Goal: Information Seeking & Learning: Learn about a topic

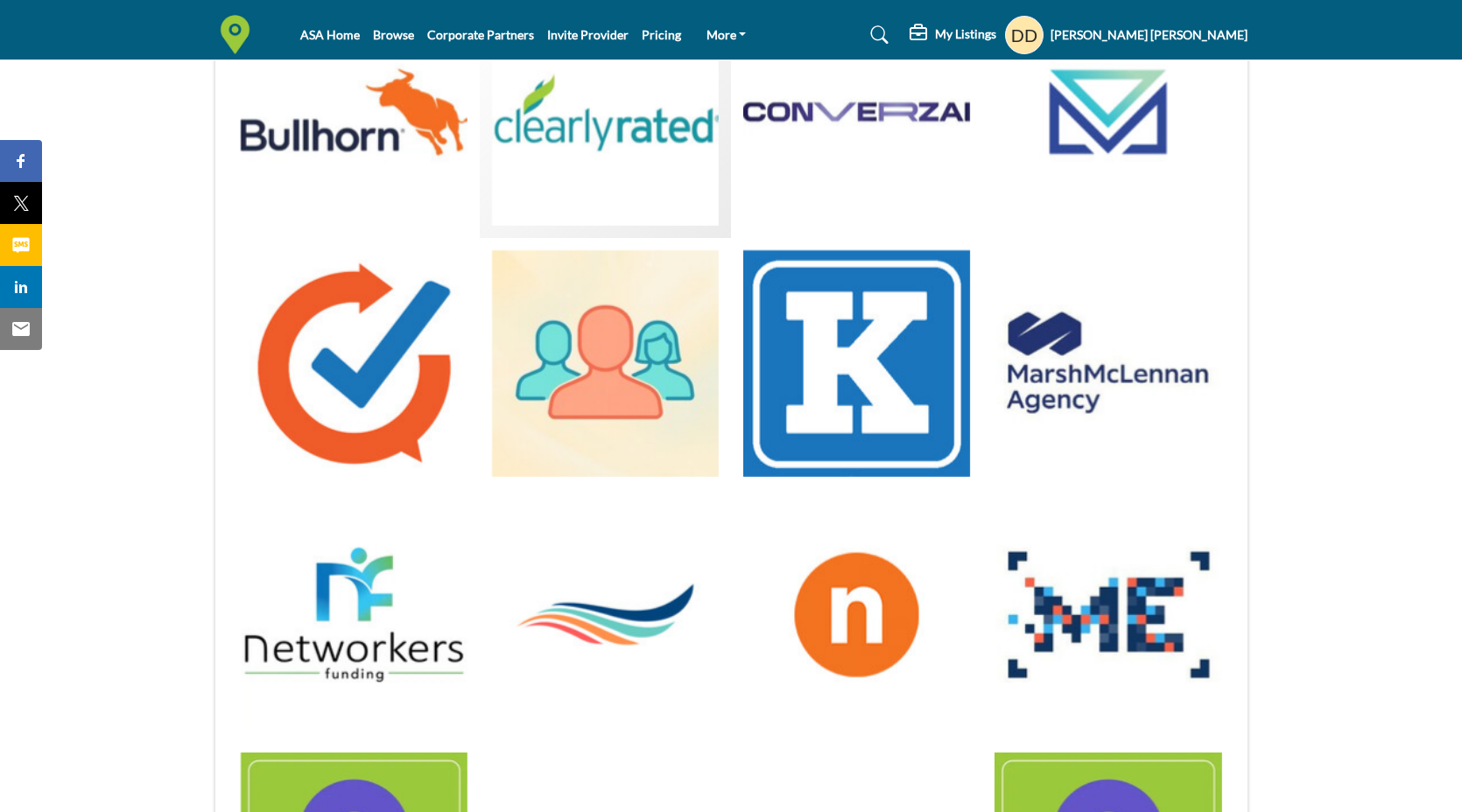
scroll to position [561, 0]
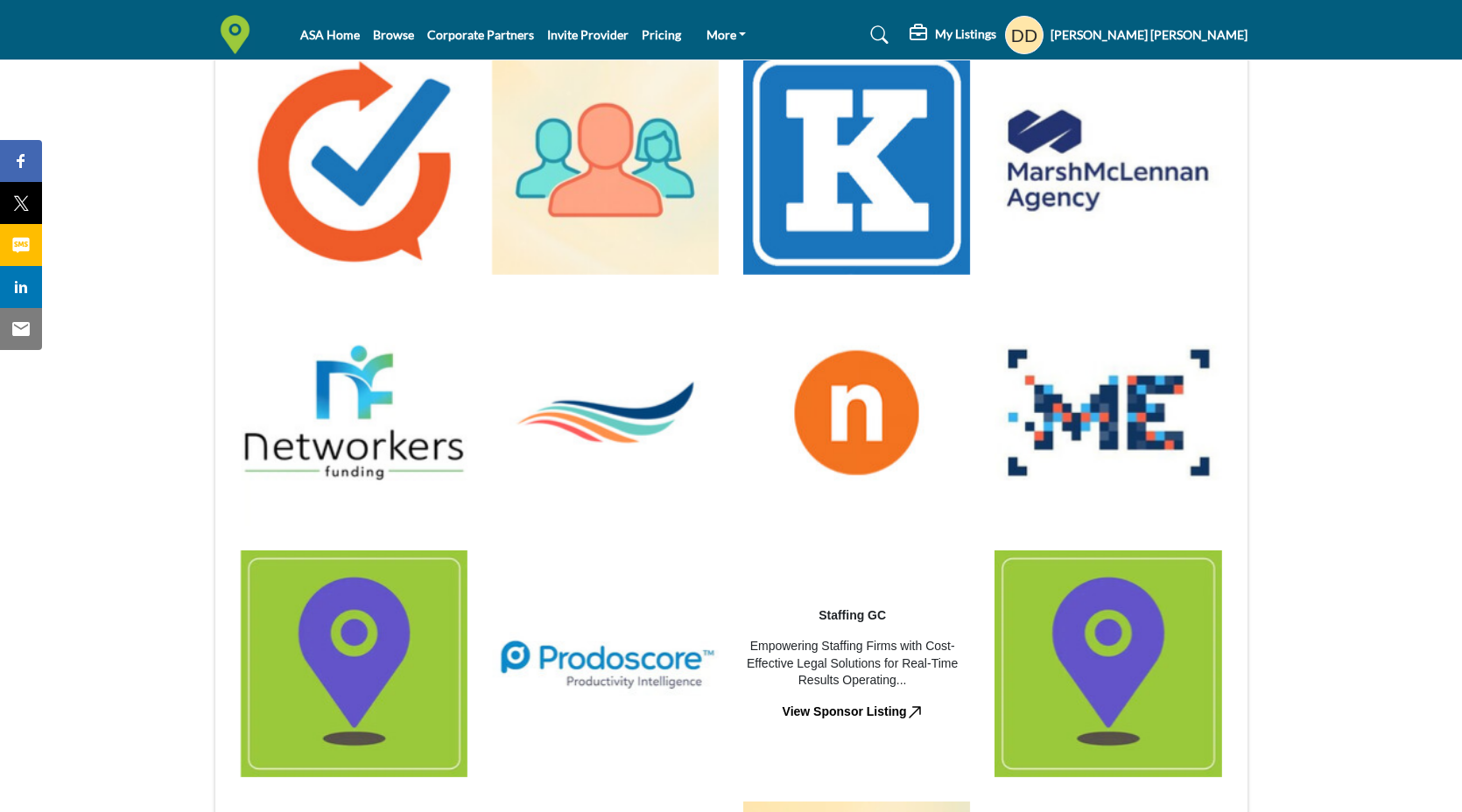
scroll to position [727, 0]
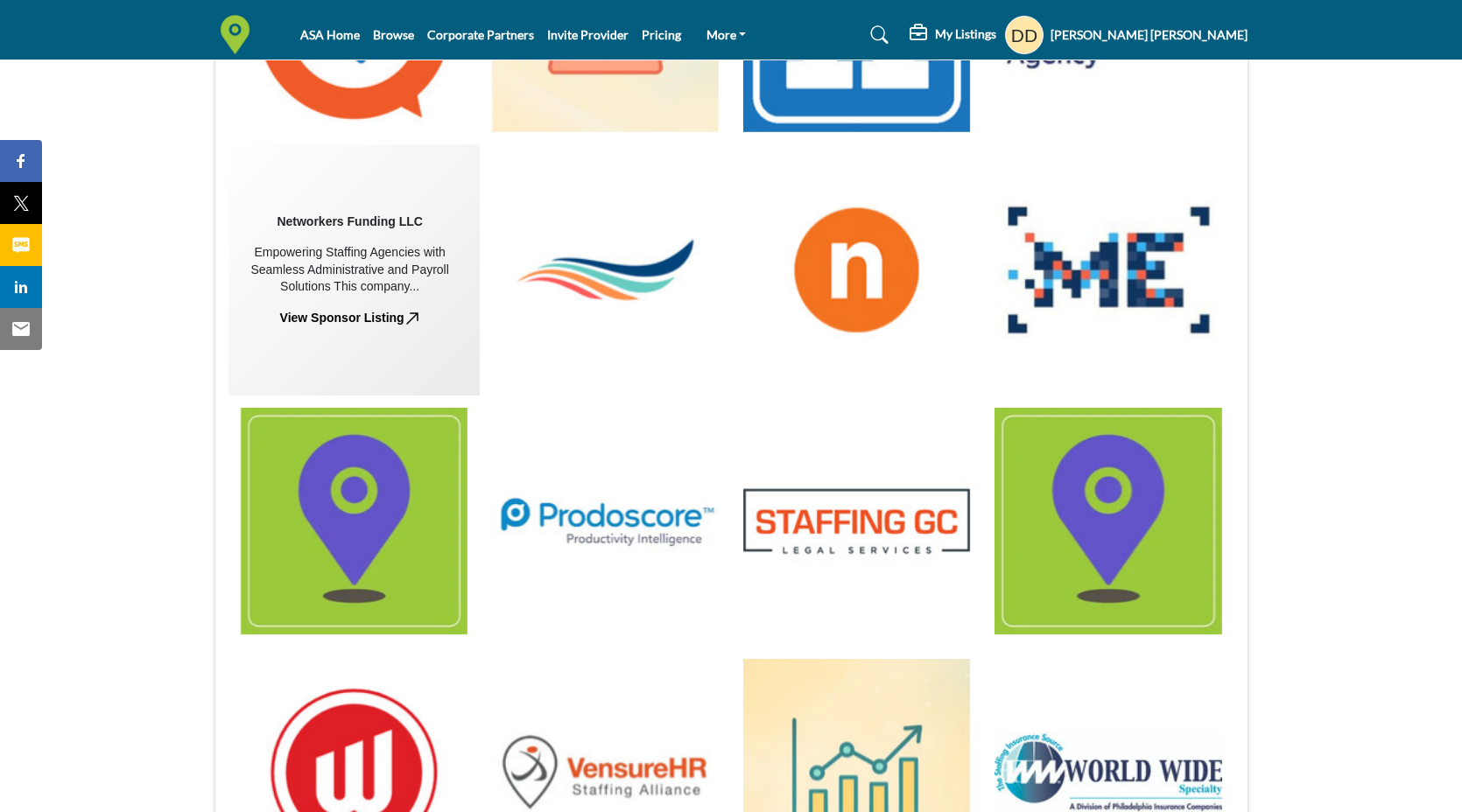
click at [372, 283] on div "Empowering Staffing Agencies with Seamless Administrative and Payroll Solutions…" at bounding box center [349, 269] width 227 height 52
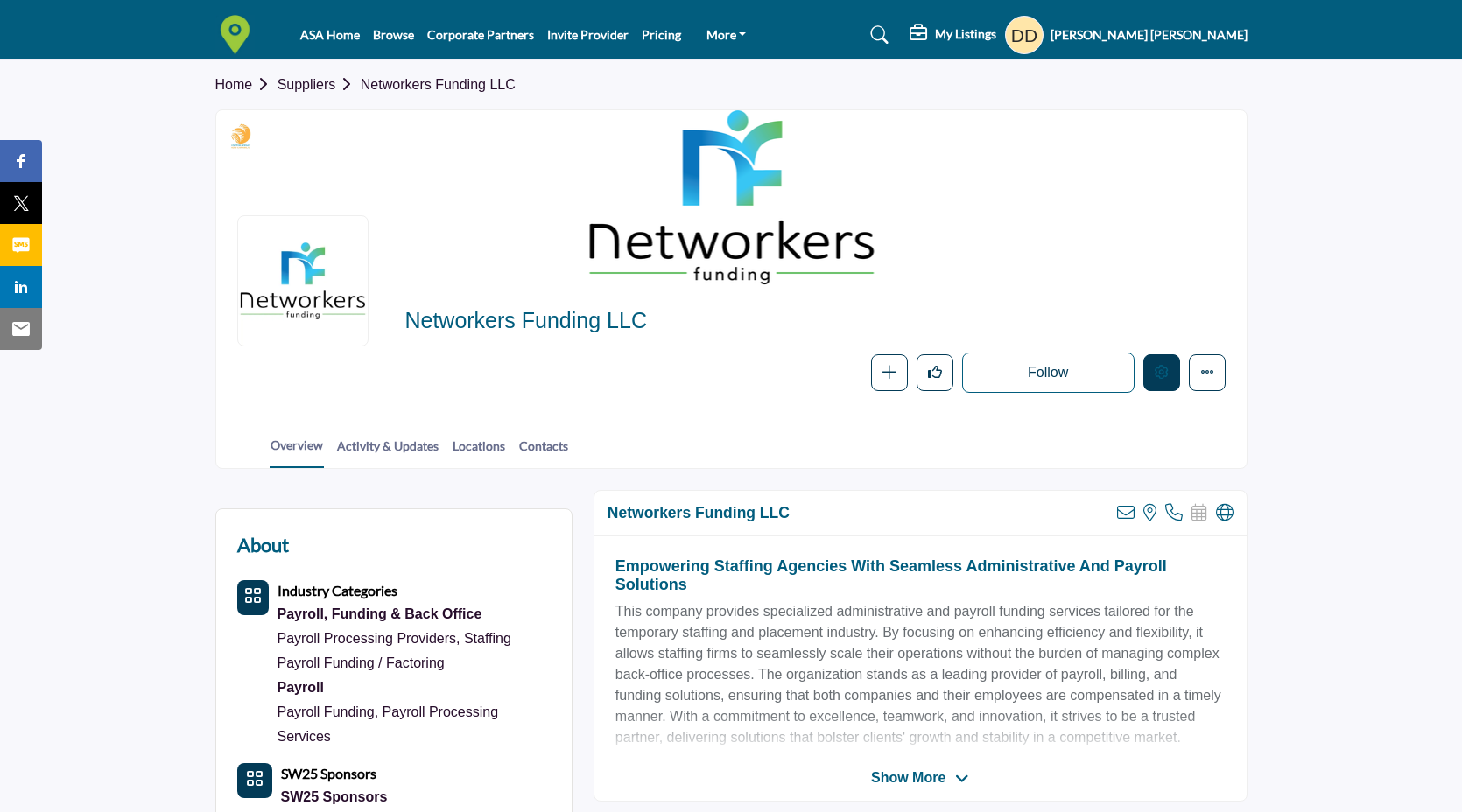
click at [1152, 381] on button "Edit company" at bounding box center [1162, 373] width 37 height 37
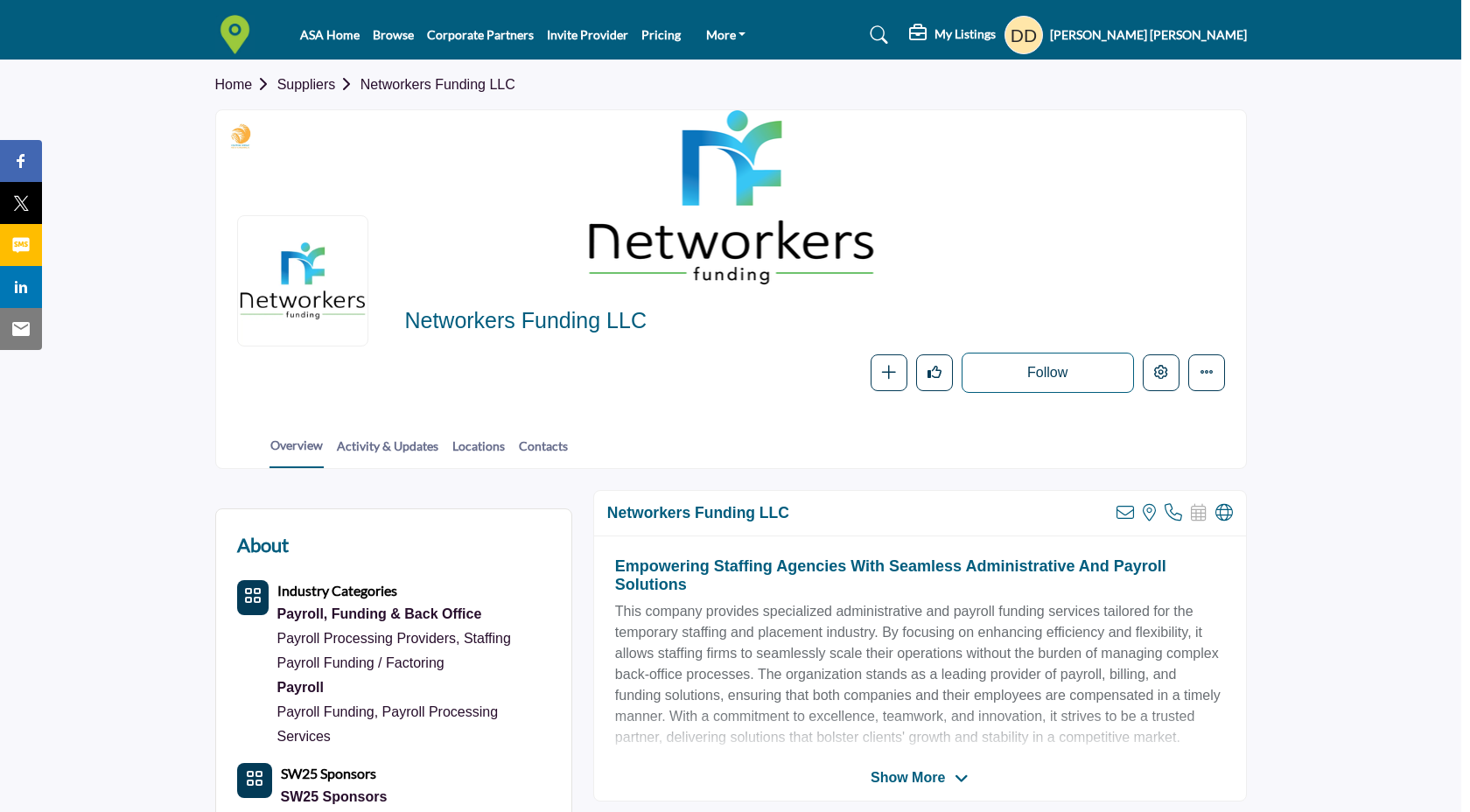
click at [186, 344] on div at bounding box center [735, 406] width 1470 height 812
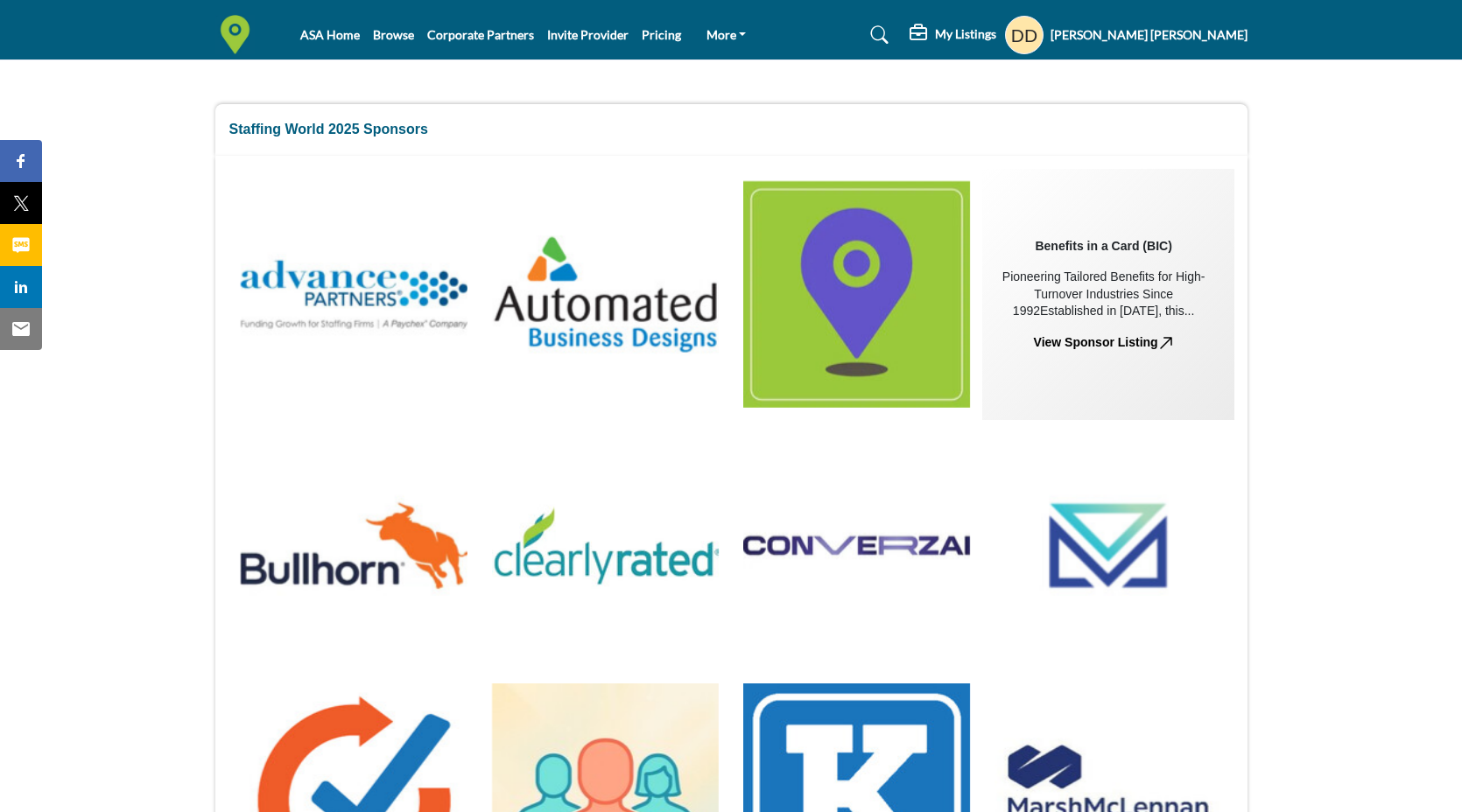
click at [1084, 287] on div "Pioneering Tailored Benefits for High-Turnover Industries Since 1992Established…" at bounding box center [1103, 294] width 227 height 52
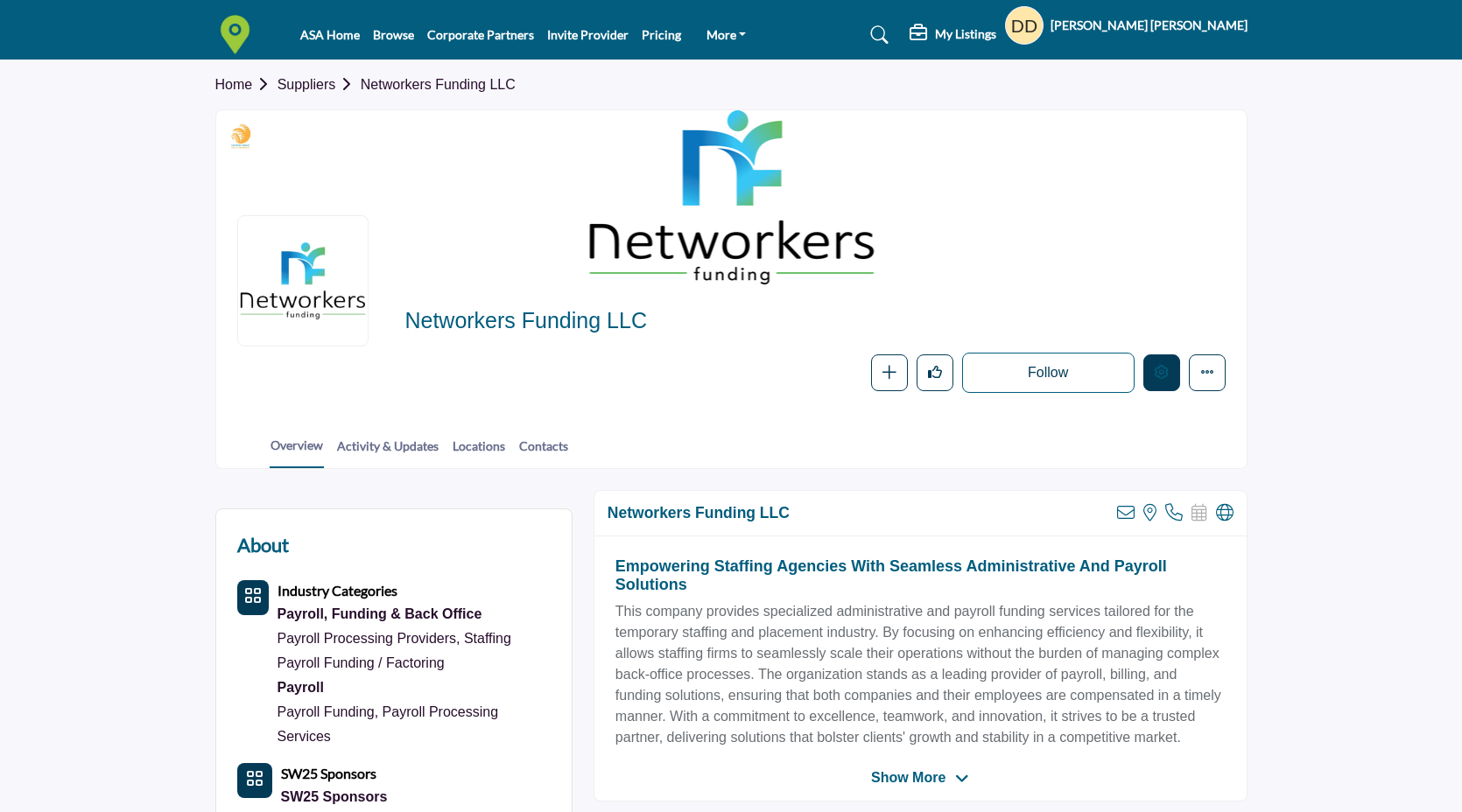
click at [1172, 365] on button "Edit company" at bounding box center [1162, 373] width 37 height 37
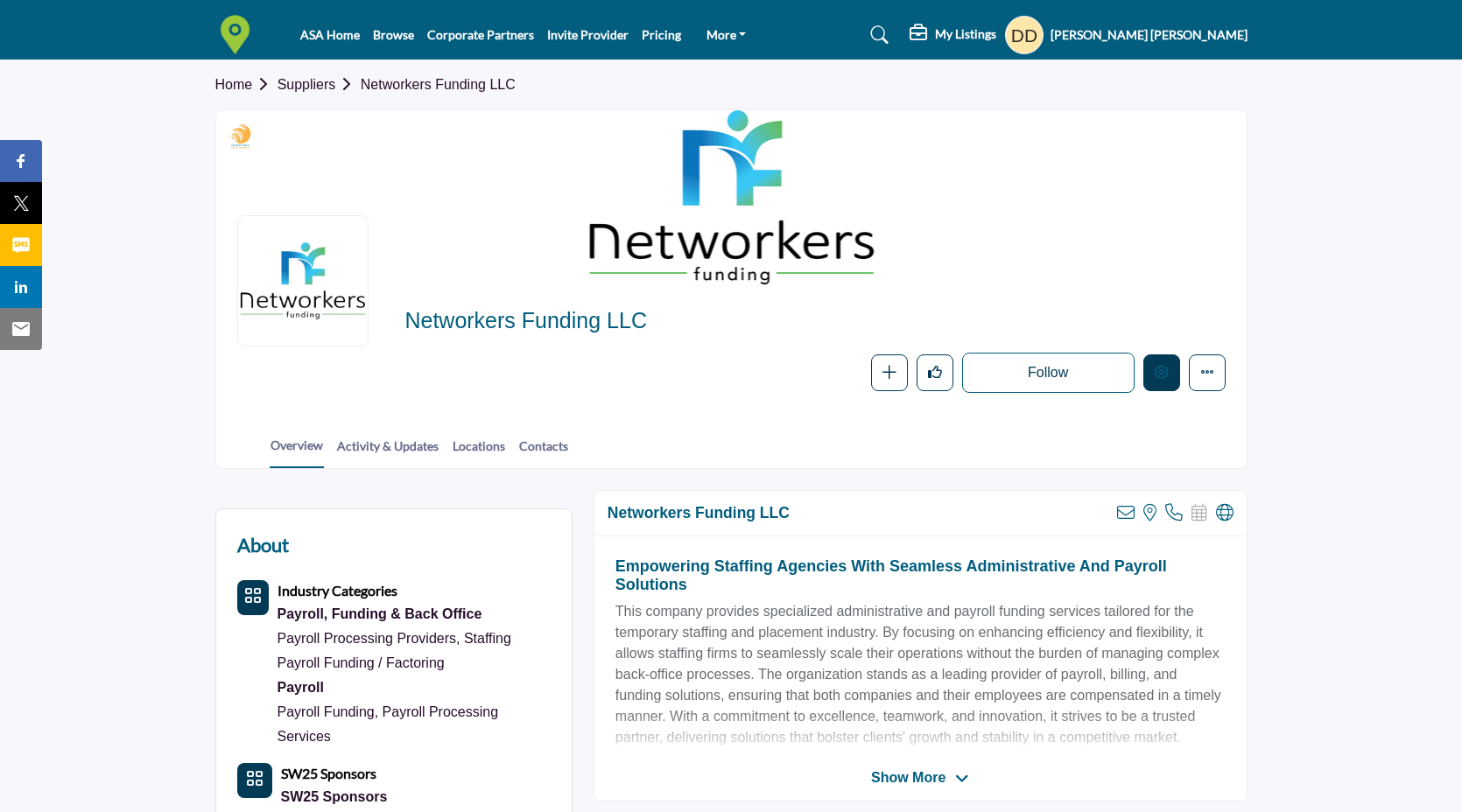
click at [1159, 373] on icon "Edit company" at bounding box center [1162, 371] width 14 height 14
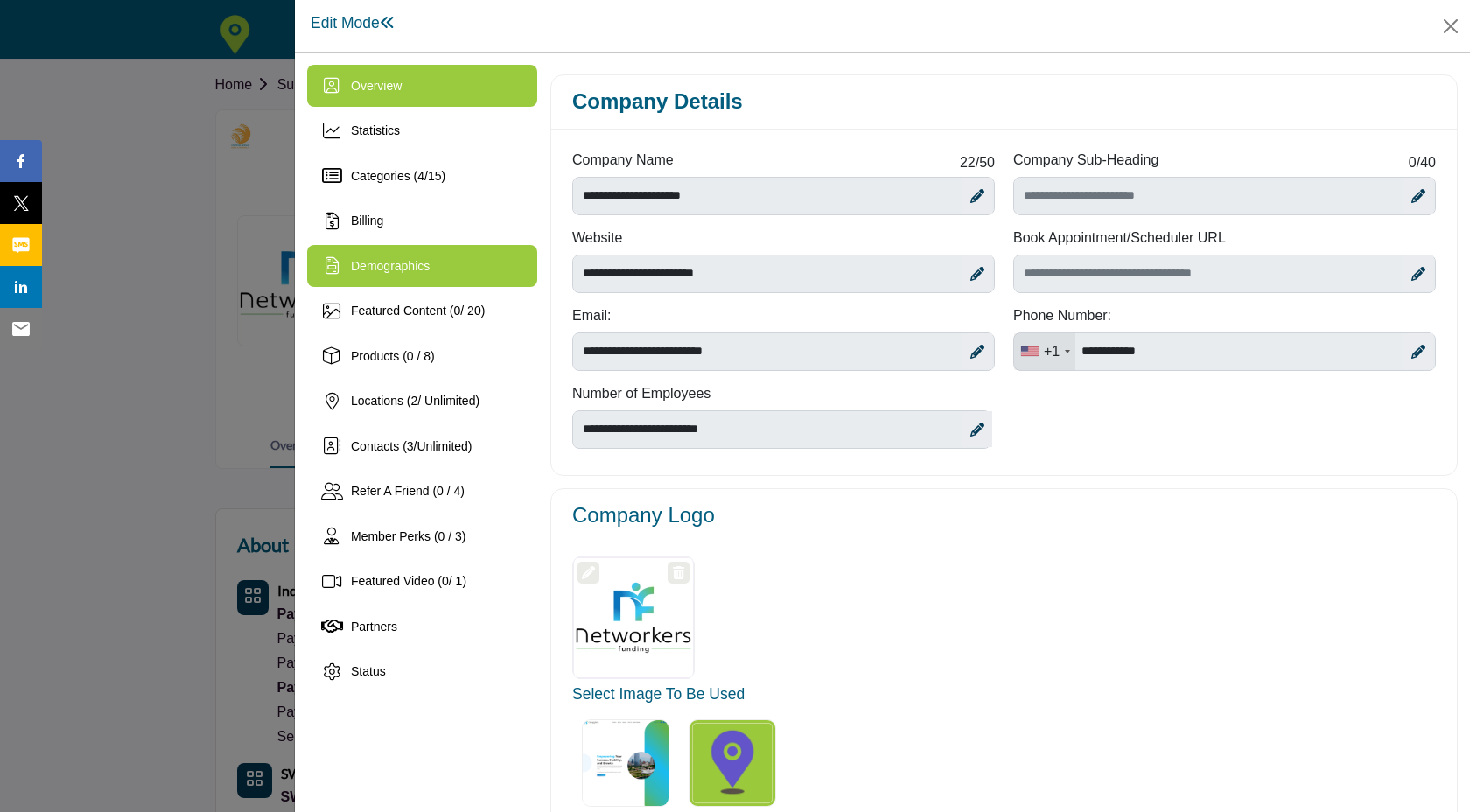
click at [364, 284] on div "Demographics" at bounding box center [422, 265] width 230 height 42
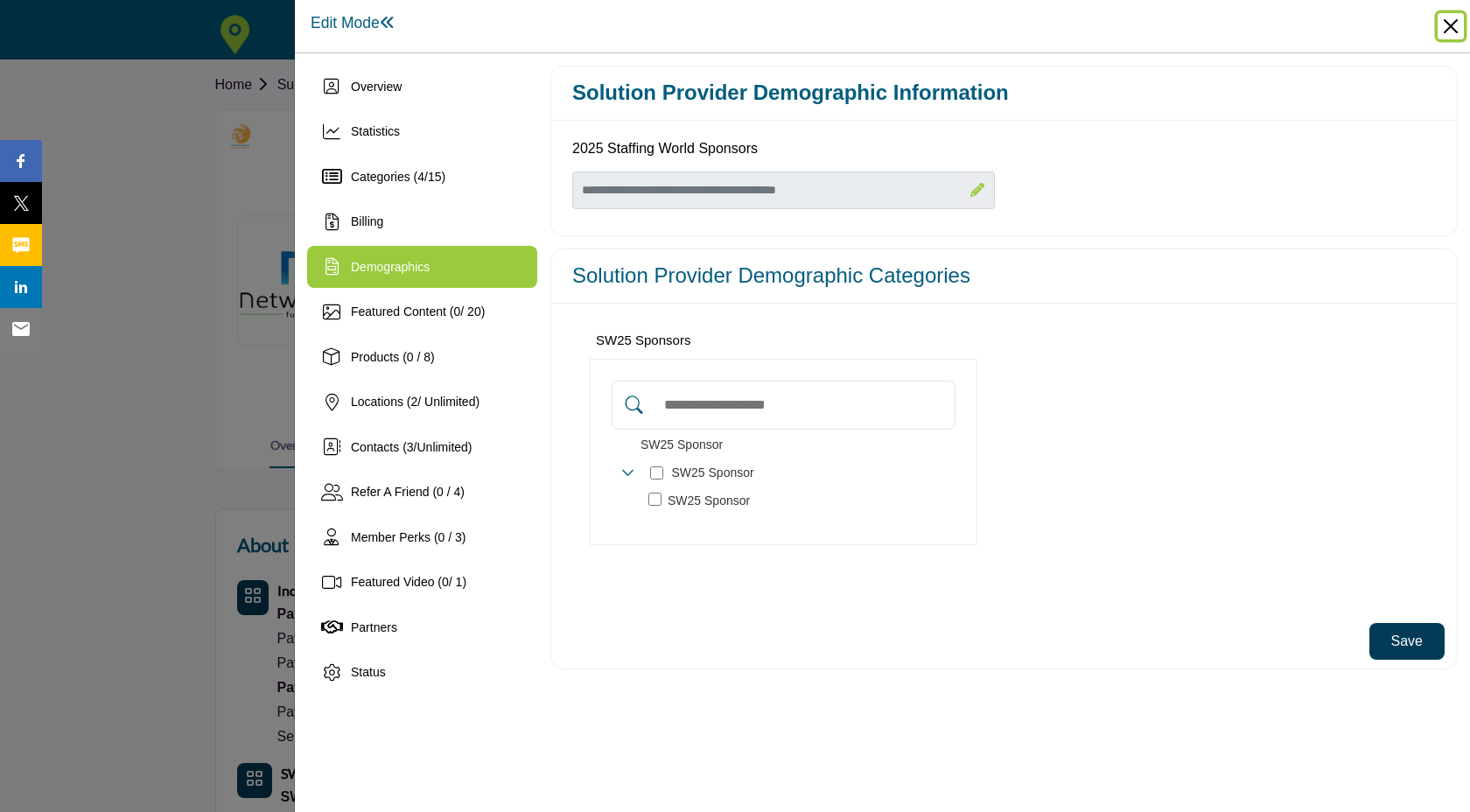
click at [1459, 32] on button "Close" at bounding box center [1451, 25] width 26 height 26
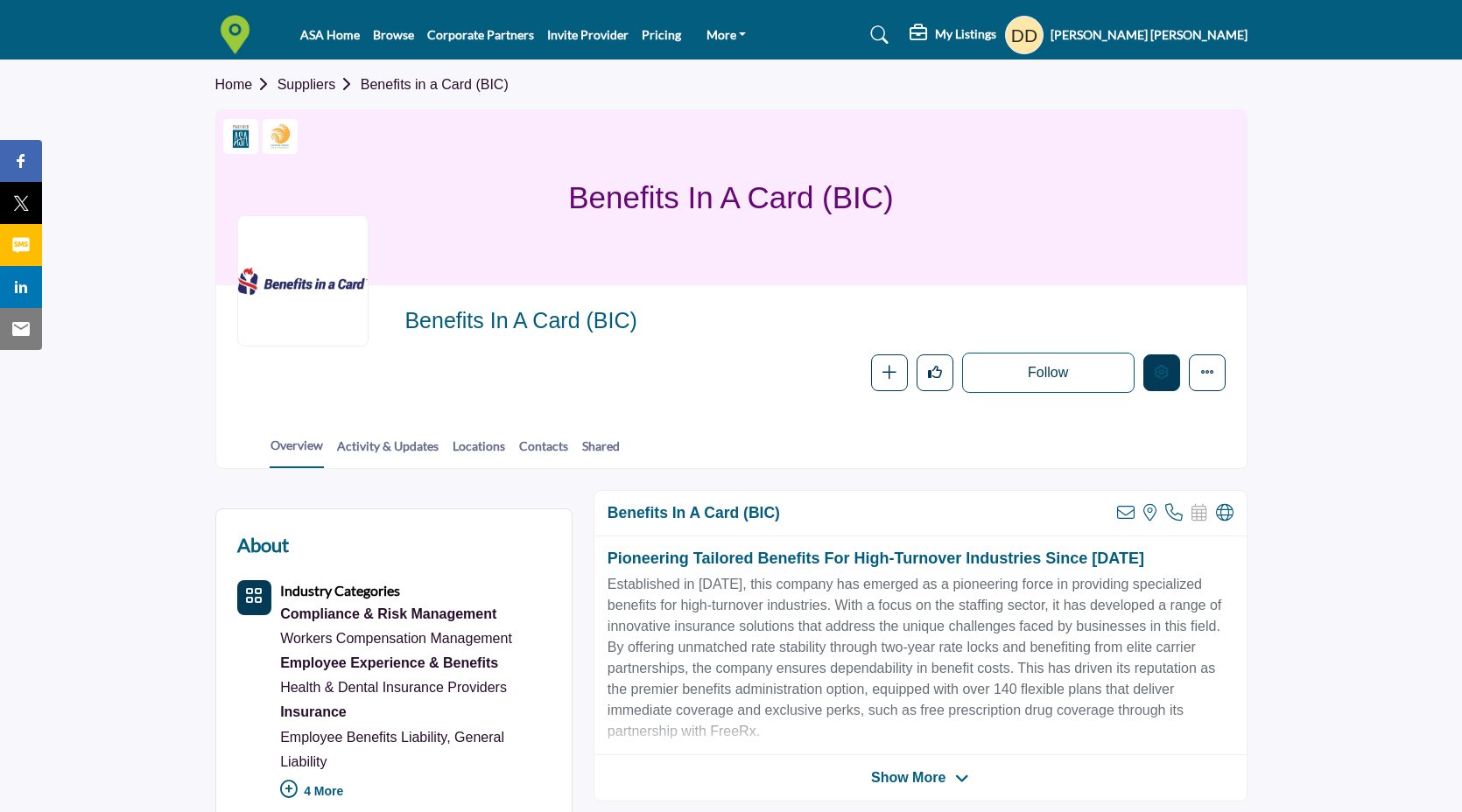
click at [1166, 370] on icon "Edit company" at bounding box center [1162, 371] width 14 height 14
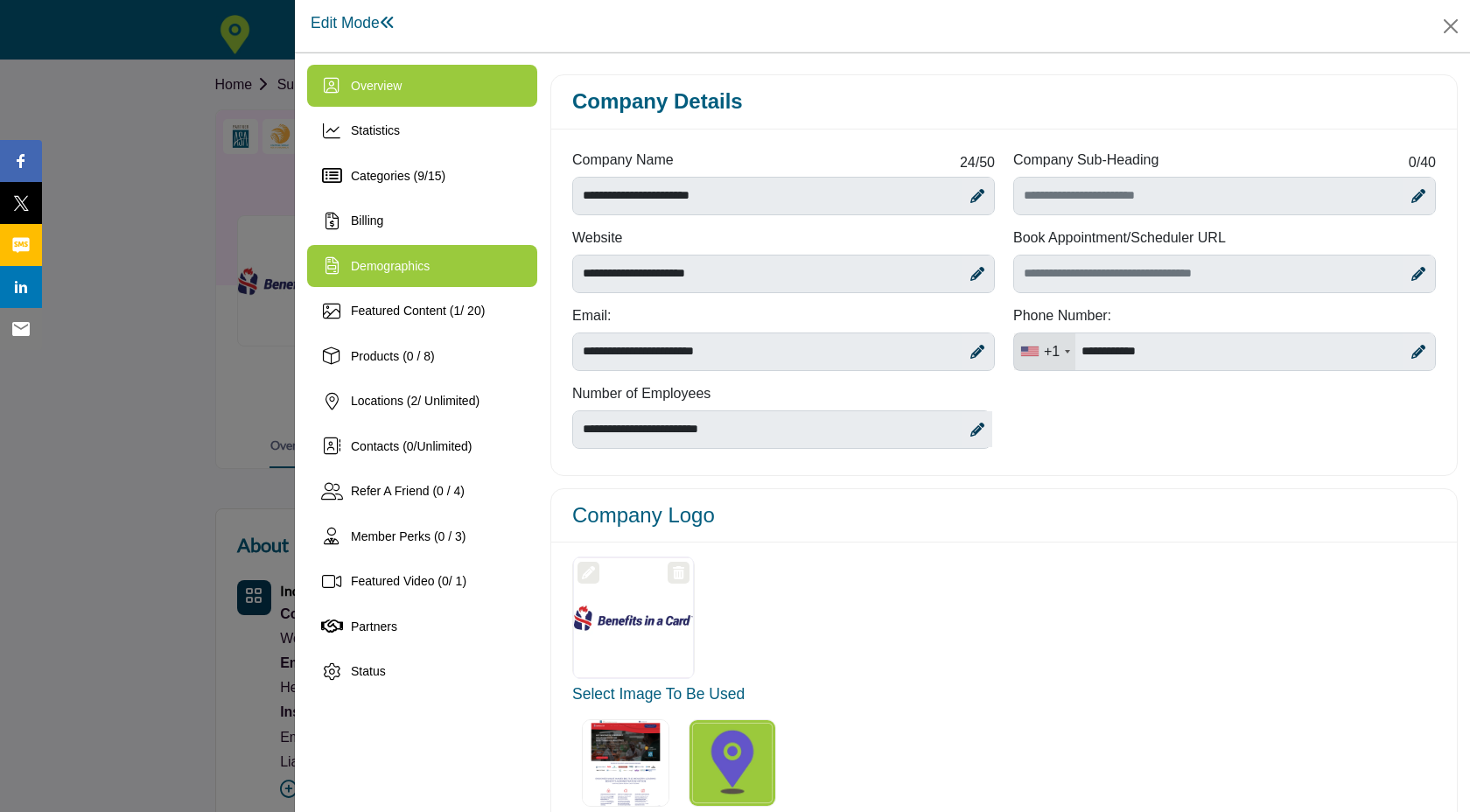
click at [424, 270] on span "Demographics" at bounding box center [390, 266] width 79 height 14
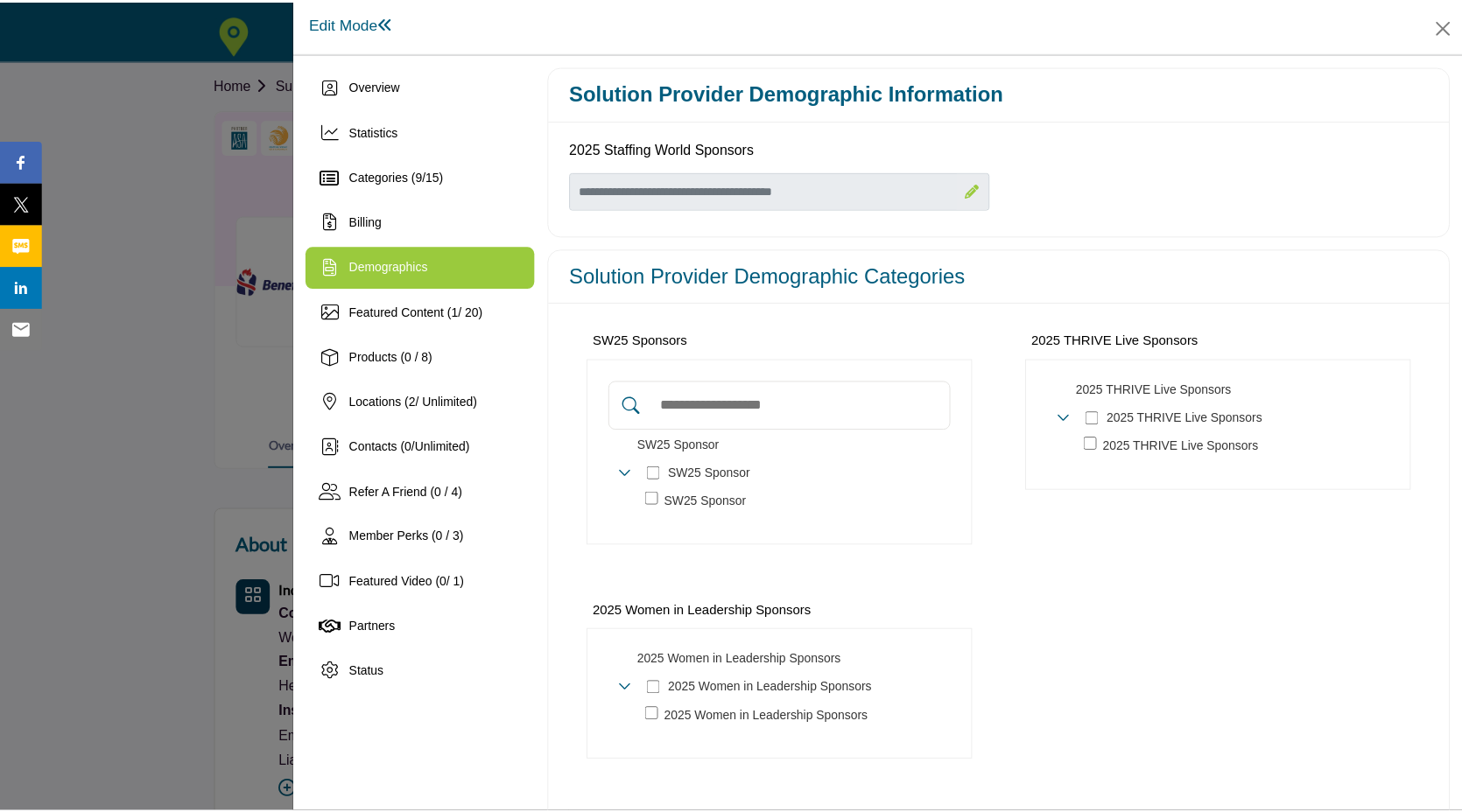
scroll to position [97, 0]
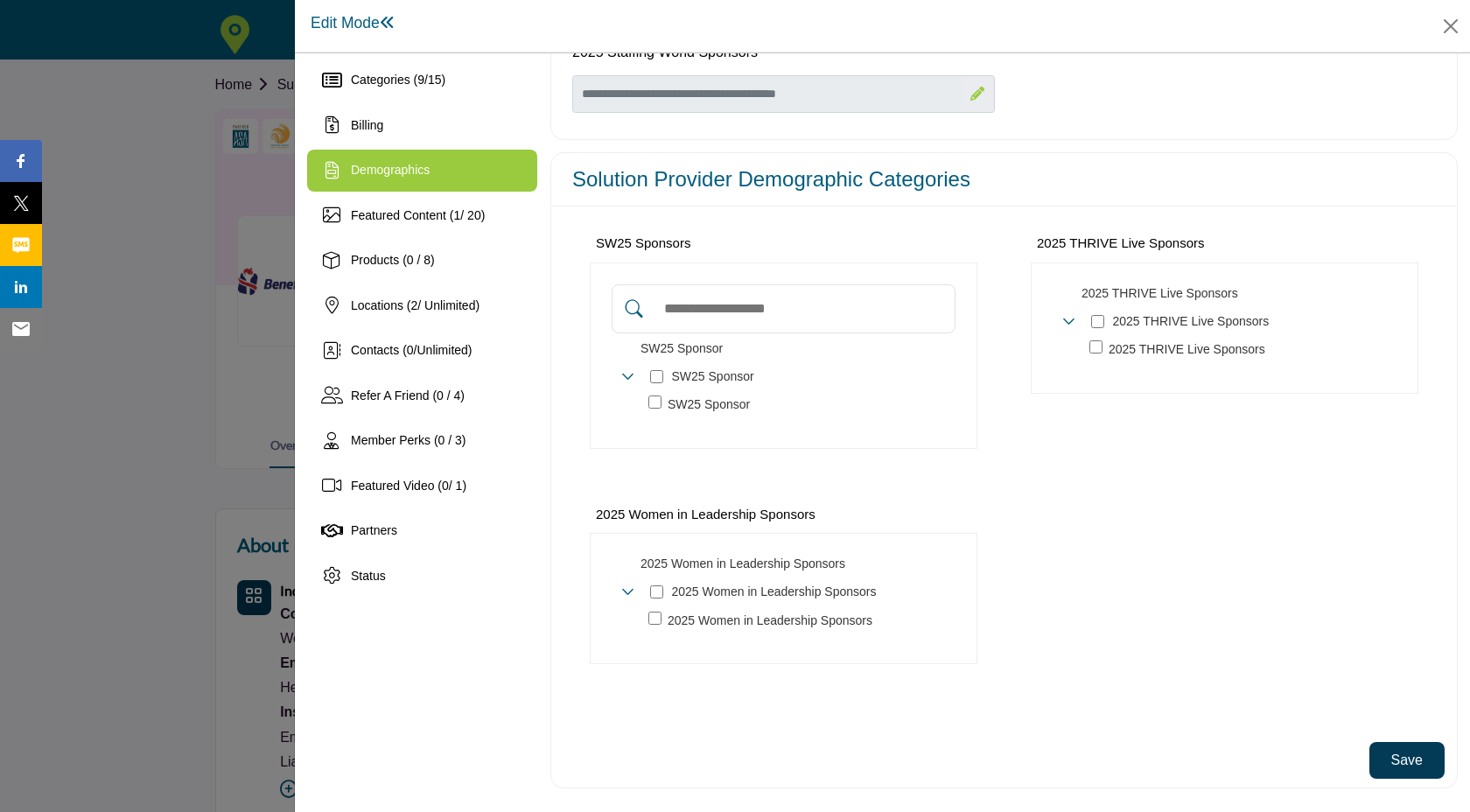
click at [1372, 763] on button "Save" at bounding box center [1407, 760] width 75 height 37
click at [1451, 30] on button "Close" at bounding box center [1451, 25] width 26 height 26
